Goal: Navigation & Orientation: Find specific page/section

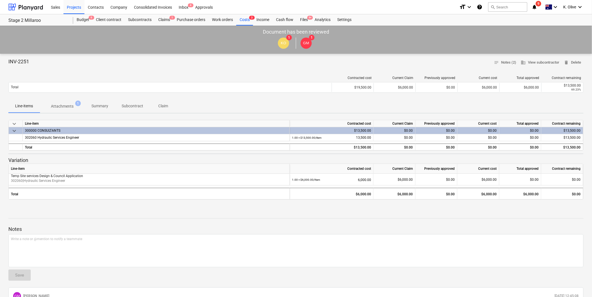
click at [54, 102] on span "Attachments 1" at bounding box center [62, 106] width 45 height 10
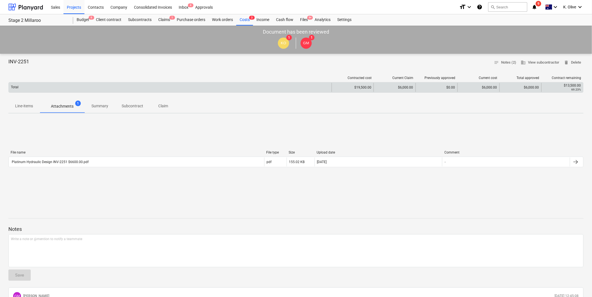
click at [527, 86] on div "$6,000.00" at bounding box center [521, 87] width 42 height 9
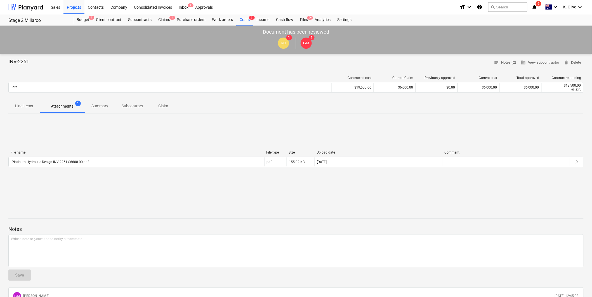
click at [534, 6] on icon "notifications" at bounding box center [535, 7] width 6 height 7
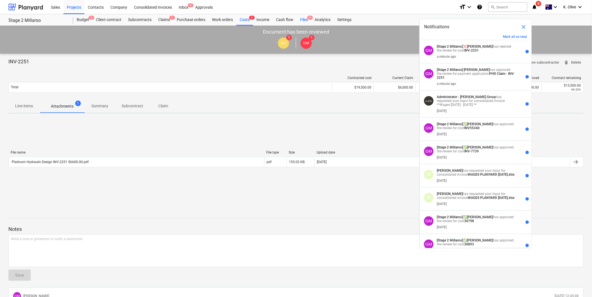
click at [303, 16] on div "Files 9+" at bounding box center [304, 19] width 15 height 11
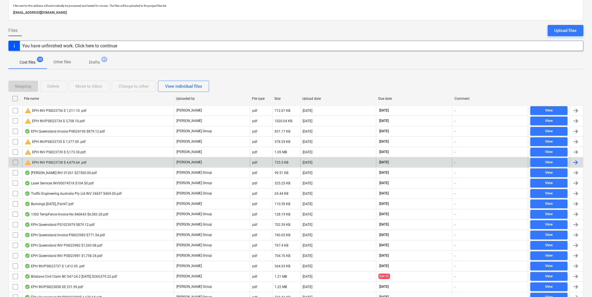
scroll to position [62, 0]
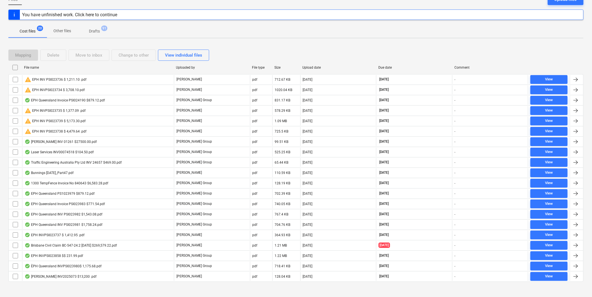
click at [388, 65] on div "Due date" at bounding box center [415, 67] width 72 height 4
checkbox input "false"
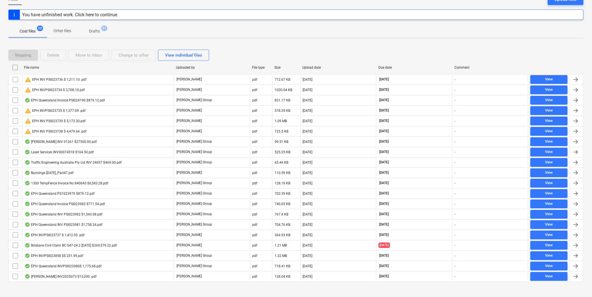
checkbox input "false"
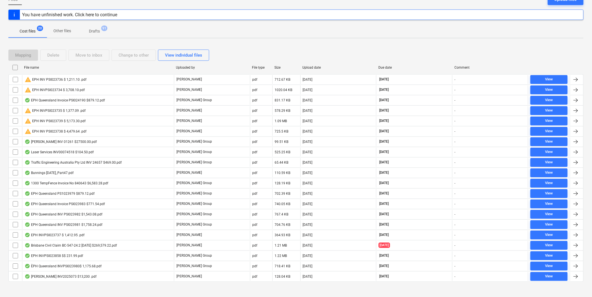
checkbox input "false"
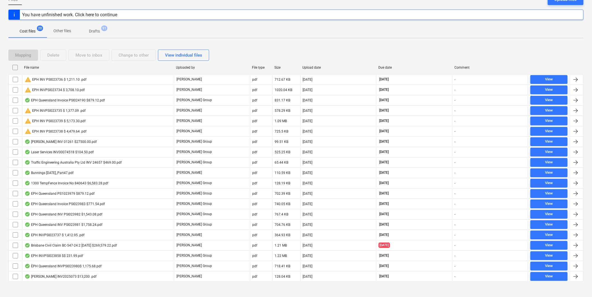
checkbox input "false"
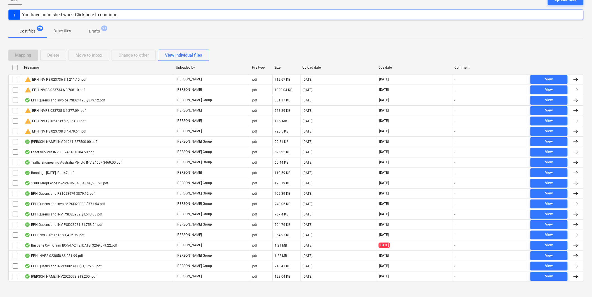
checkbox input "false"
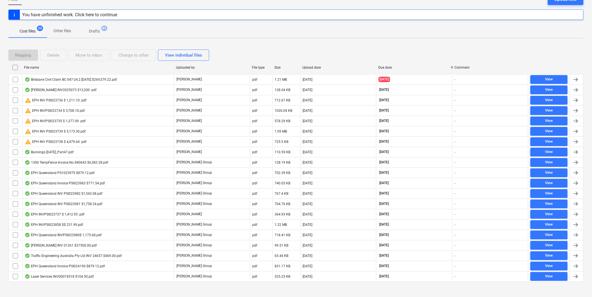
click at [322, 66] on div "Upload date" at bounding box center [339, 67] width 72 height 4
checkbox input "false"
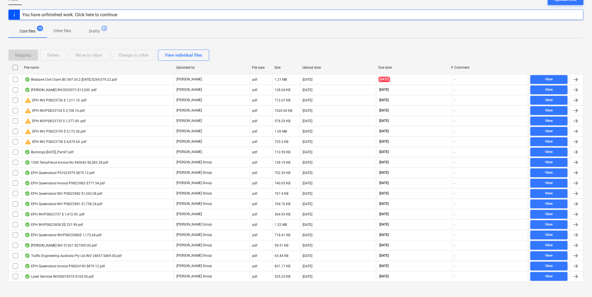
checkbox input "false"
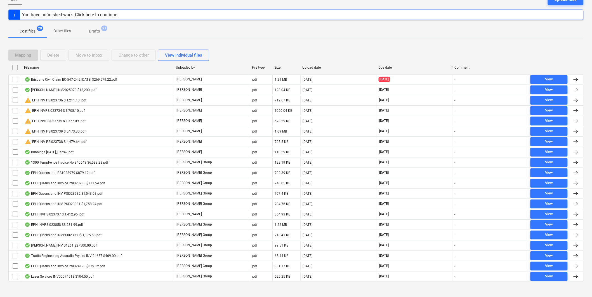
checkbox input "false"
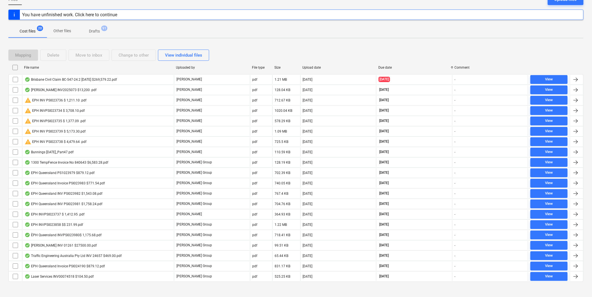
checkbox input "false"
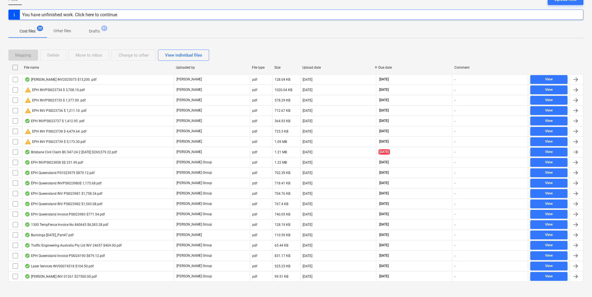
click at [314, 66] on div "Upload date" at bounding box center [339, 67] width 72 height 4
checkbox input "false"
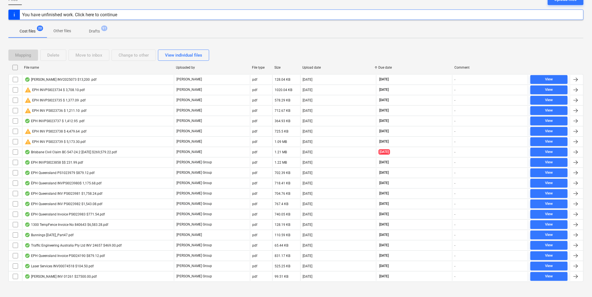
checkbox input "false"
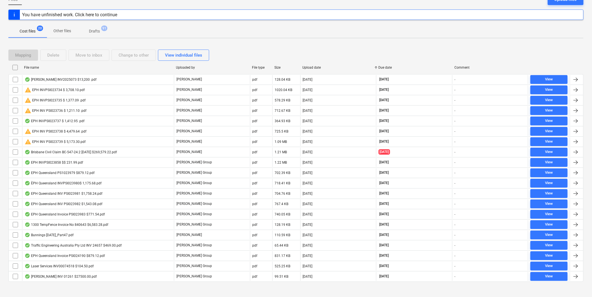
checkbox input "false"
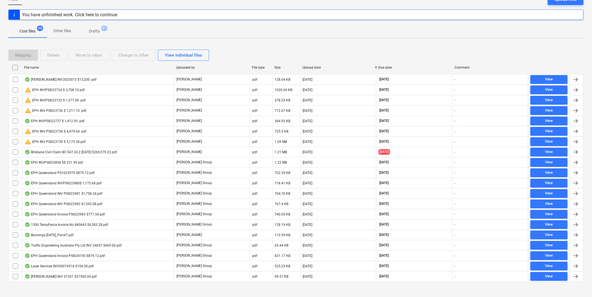
checkbox input "false"
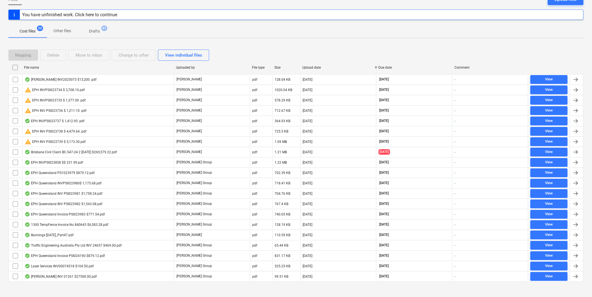
checkbox input "false"
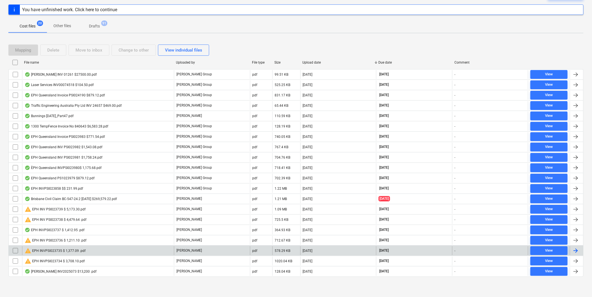
scroll to position [68, 0]
